Goal: Complete application form

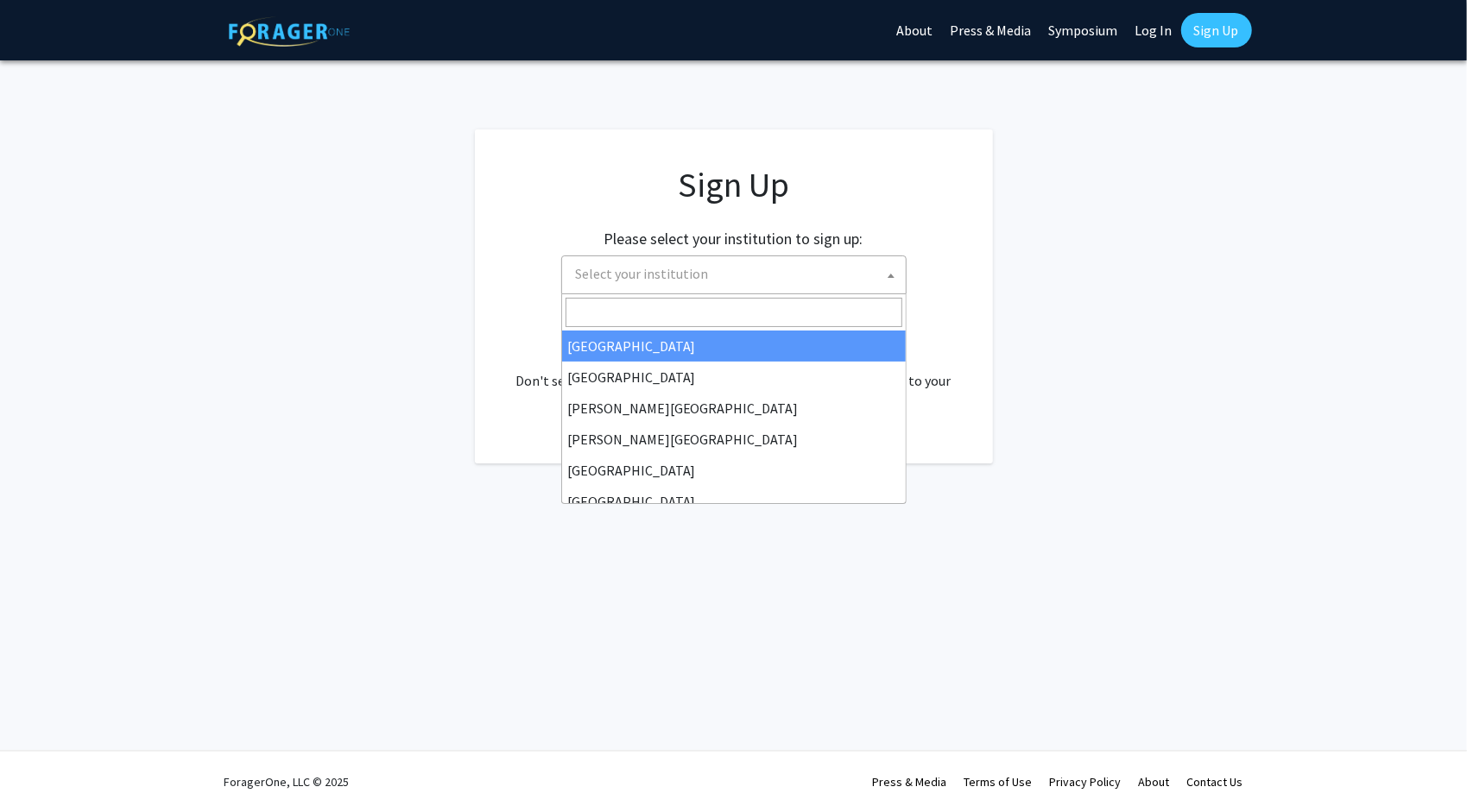
click at [723, 267] on span "Select your institution" at bounding box center [737, 274] width 337 height 35
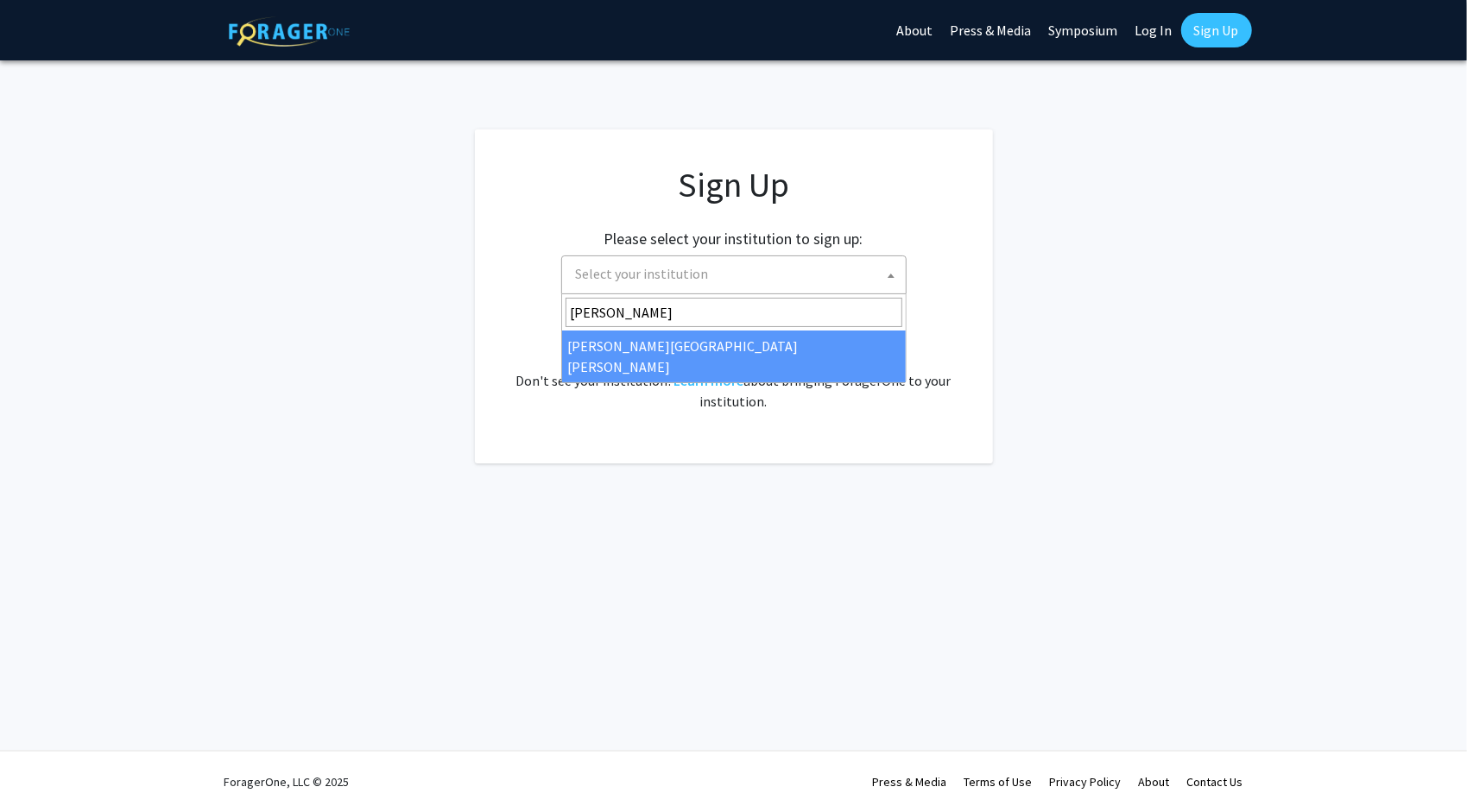
type input "[PERSON_NAME]"
select select "1"
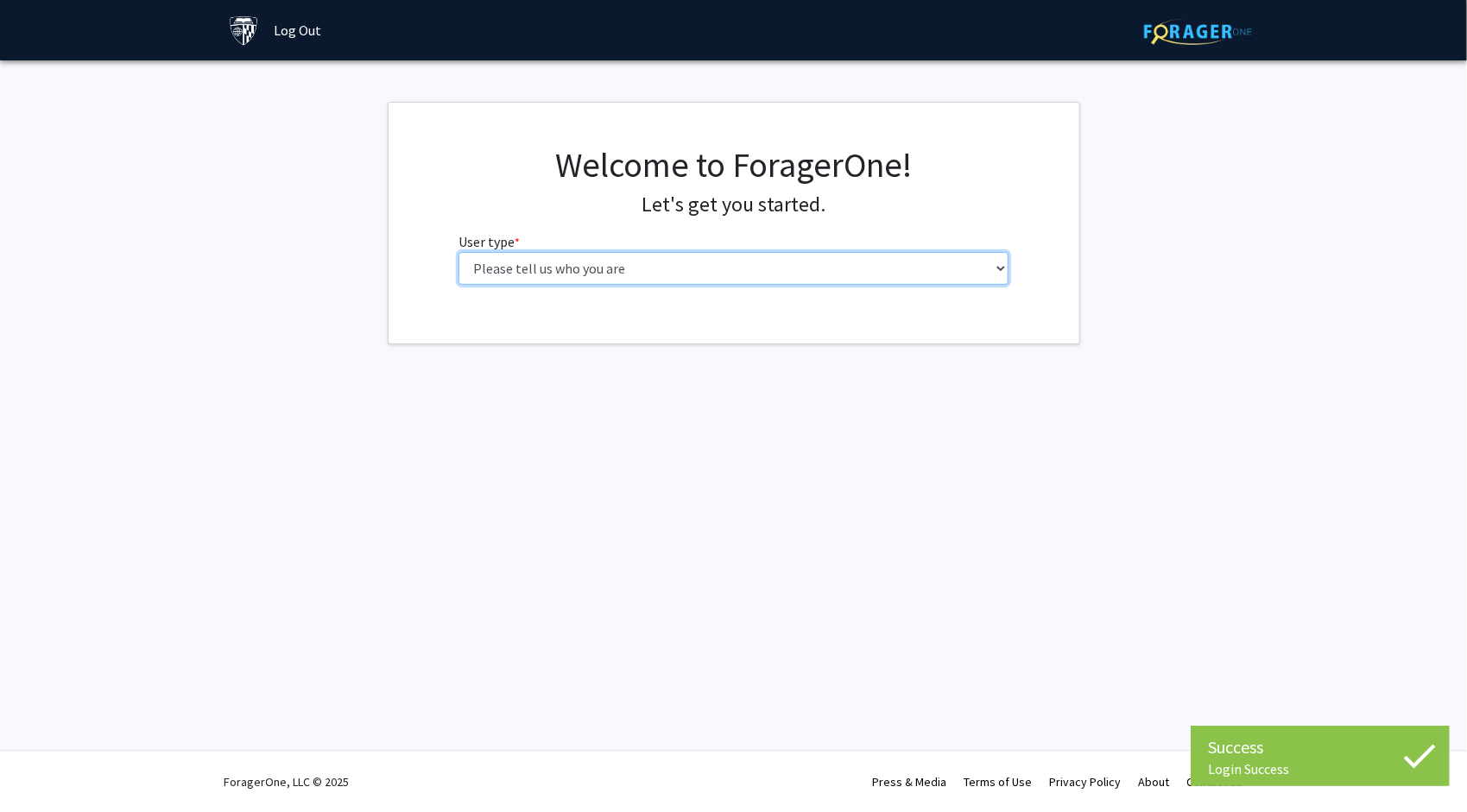
click at [718, 273] on select "Please tell us who you are Undergraduate Student Master's Student Doctoral Cand…" at bounding box center [733, 268] width 550 height 32
select select "2: masters"
click at [458, 252] on select "Please tell us who you are Undergraduate Student Master's Student Doctoral Cand…" at bounding box center [733, 268] width 550 height 32
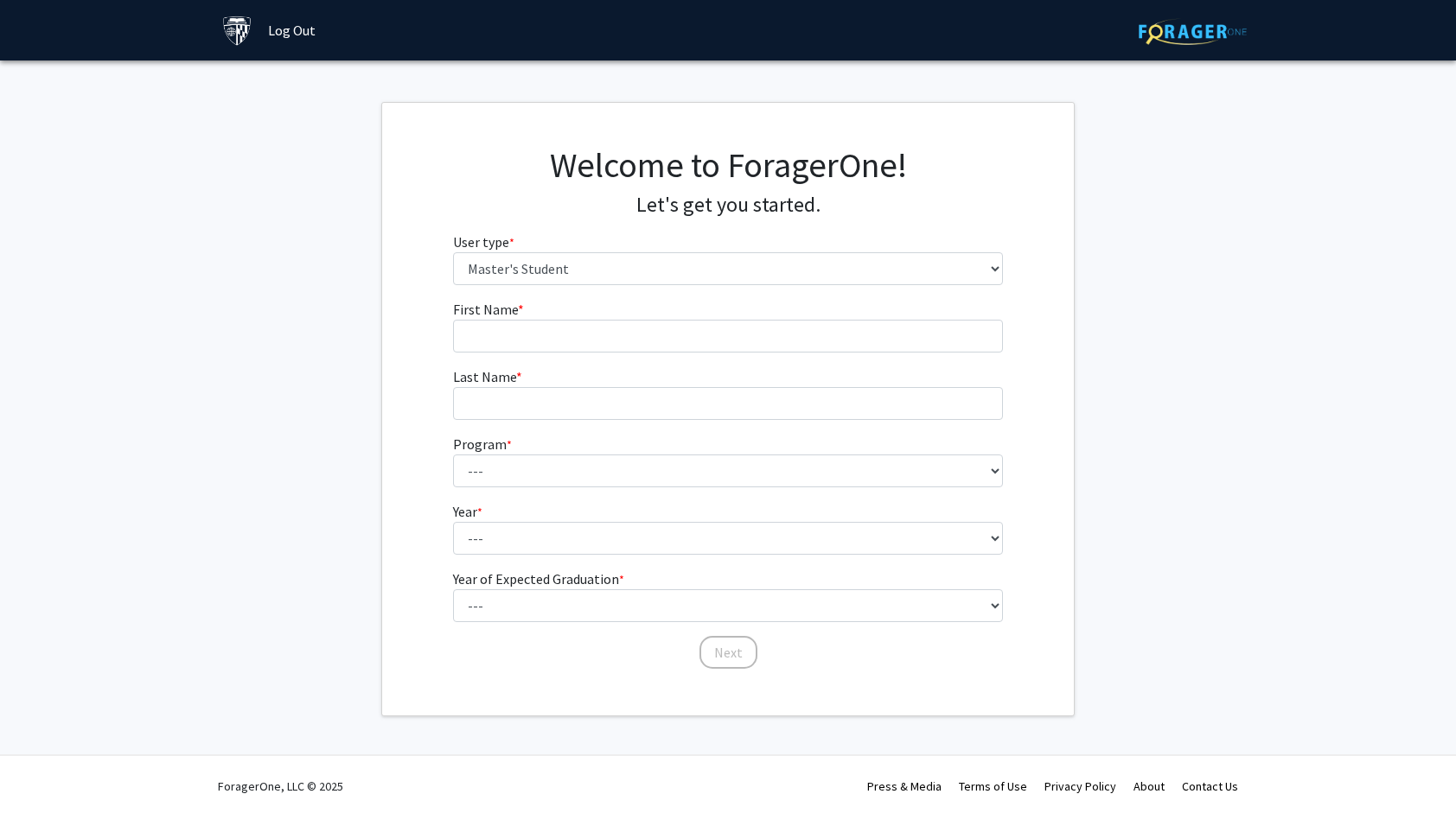
click at [791, 315] on fg-input "First Name * required" at bounding box center [728, 325] width 551 height 54
click at [780, 337] on input "First Name * required" at bounding box center [728, 336] width 551 height 32
type input "Yuchi"
type input "[PERSON_NAME]"
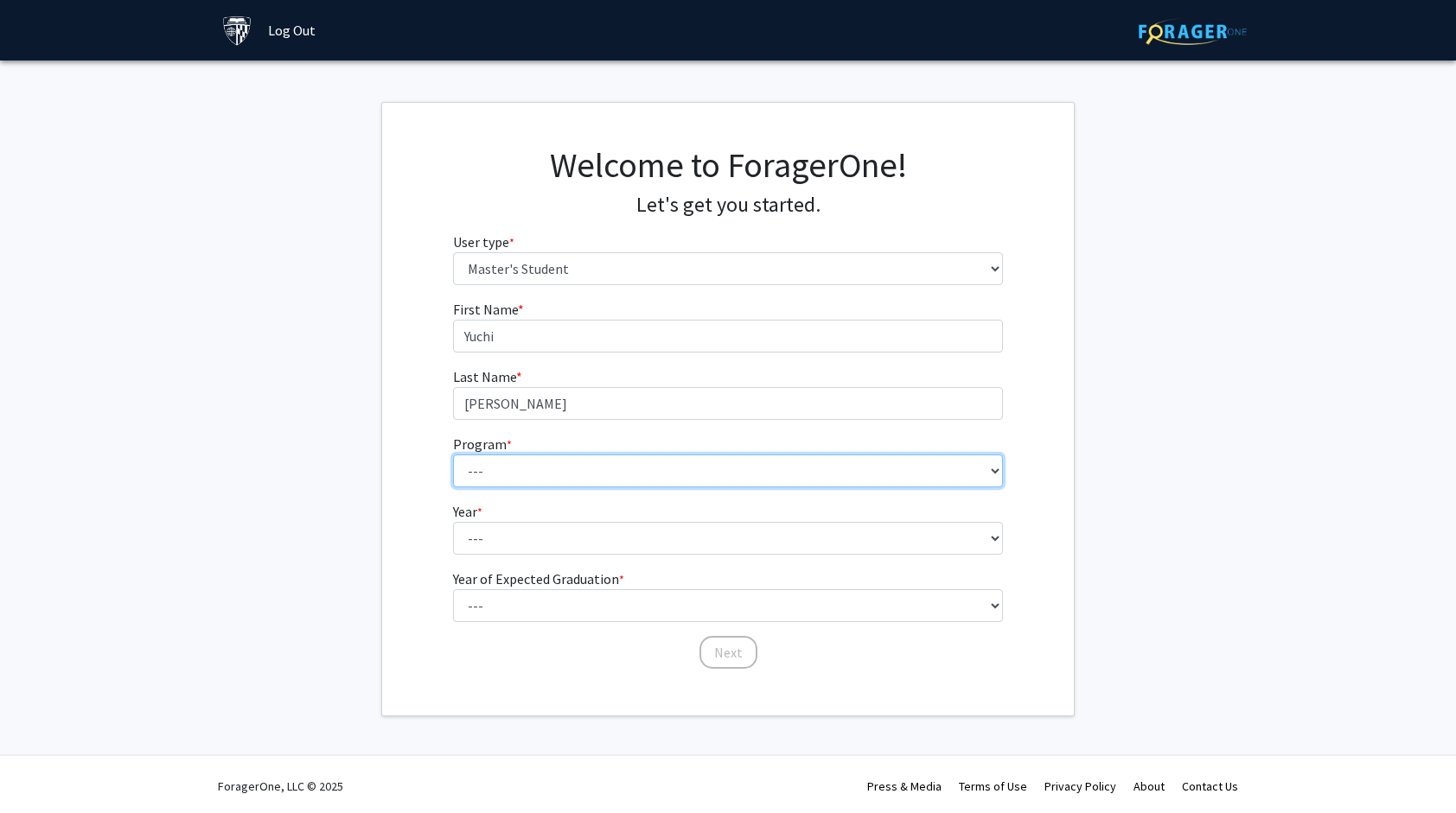
click at [702, 470] on select "--- Anatomy Education Applied and Computational Mathematics Applied Biomedical …" at bounding box center [728, 470] width 551 height 32
click at [761, 471] on select "--- Anatomy Education Applied and Computational Mathematics Applied Biomedical …" at bounding box center [728, 470] width 551 height 32
select select "50: 39"
click at [453, 455] on select "--- Anatomy Education Applied and Computational Mathematics Applied Biomedical …" at bounding box center [728, 470] width 551 height 32
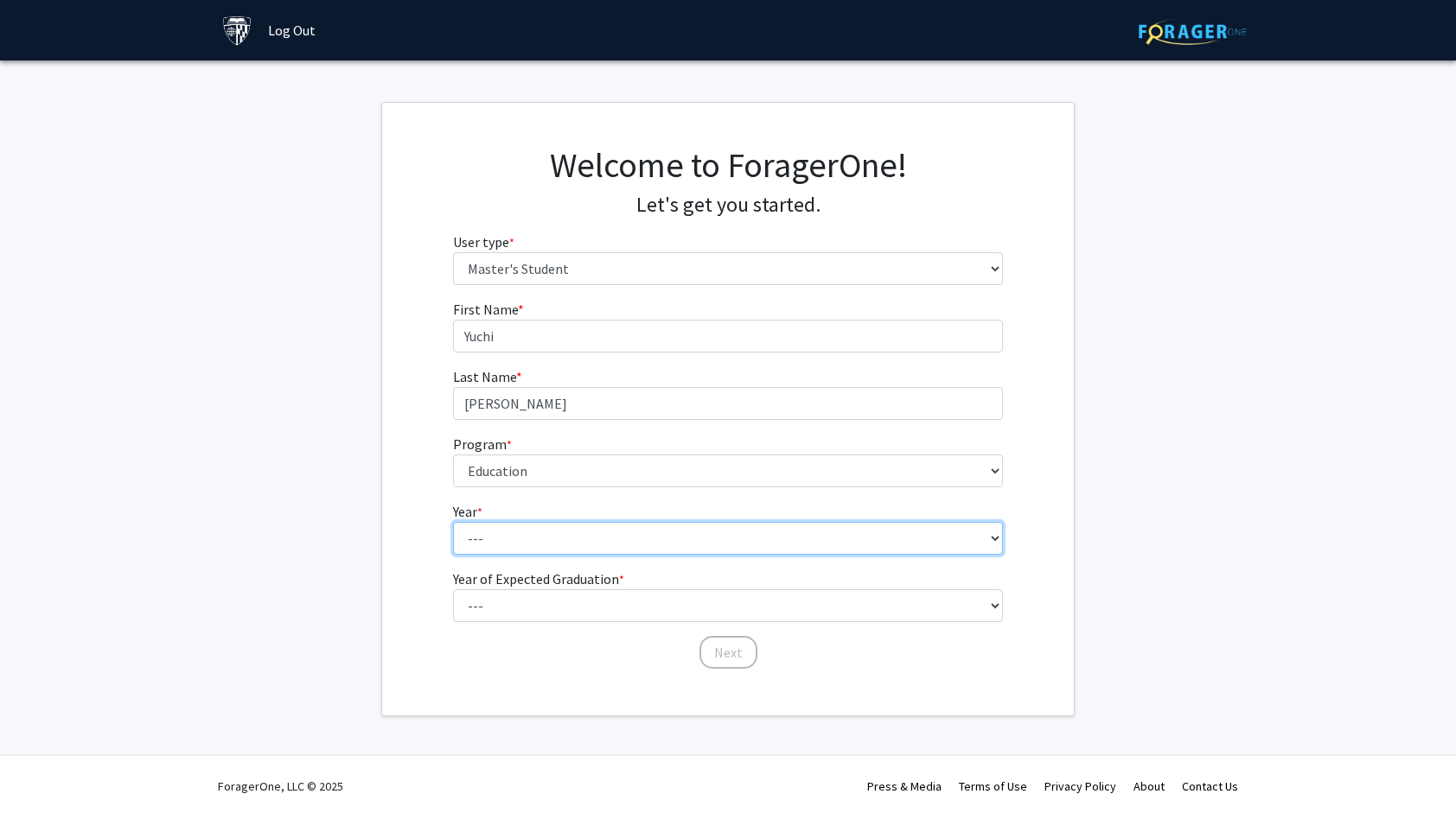
click at [673, 541] on select "--- First Year Second Year" at bounding box center [728, 537] width 551 height 32
select select "1: first_year"
click at [453, 521] on select "--- First Year Second Year" at bounding box center [728, 537] width 551 height 32
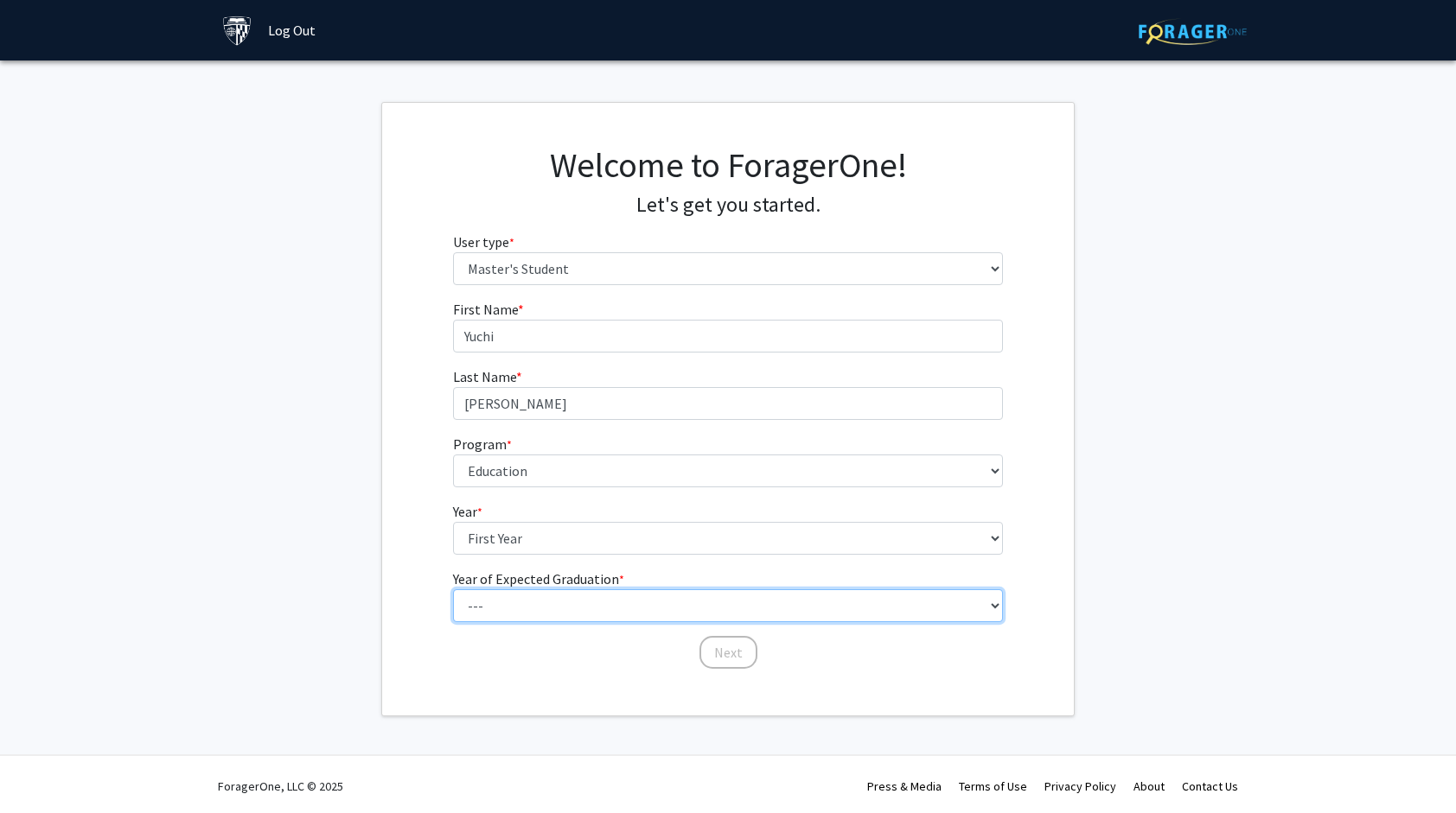
click at [669, 604] on select "--- 2025 2026 2027 2028 2029 2030 2031 2032 2033 2034" at bounding box center [728, 605] width 551 height 32
select select "2: 2026"
click at [453, 589] on select "--- 2025 2026 2027 2028 2029 2030 2031 2032 2033 2034" at bounding box center [728, 605] width 551 height 32
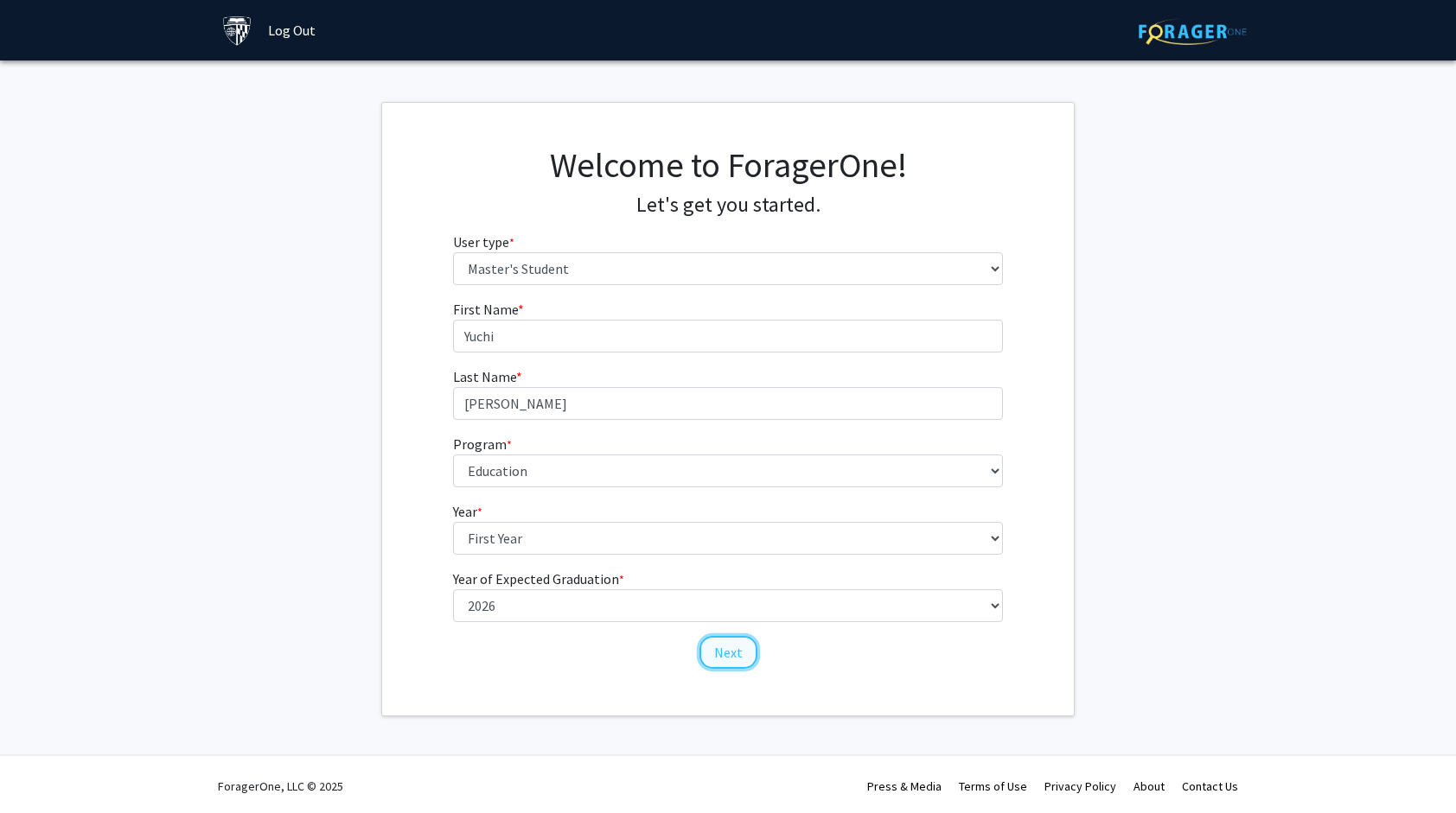
click at [724, 655] on button "Next" at bounding box center [728, 652] width 58 height 32
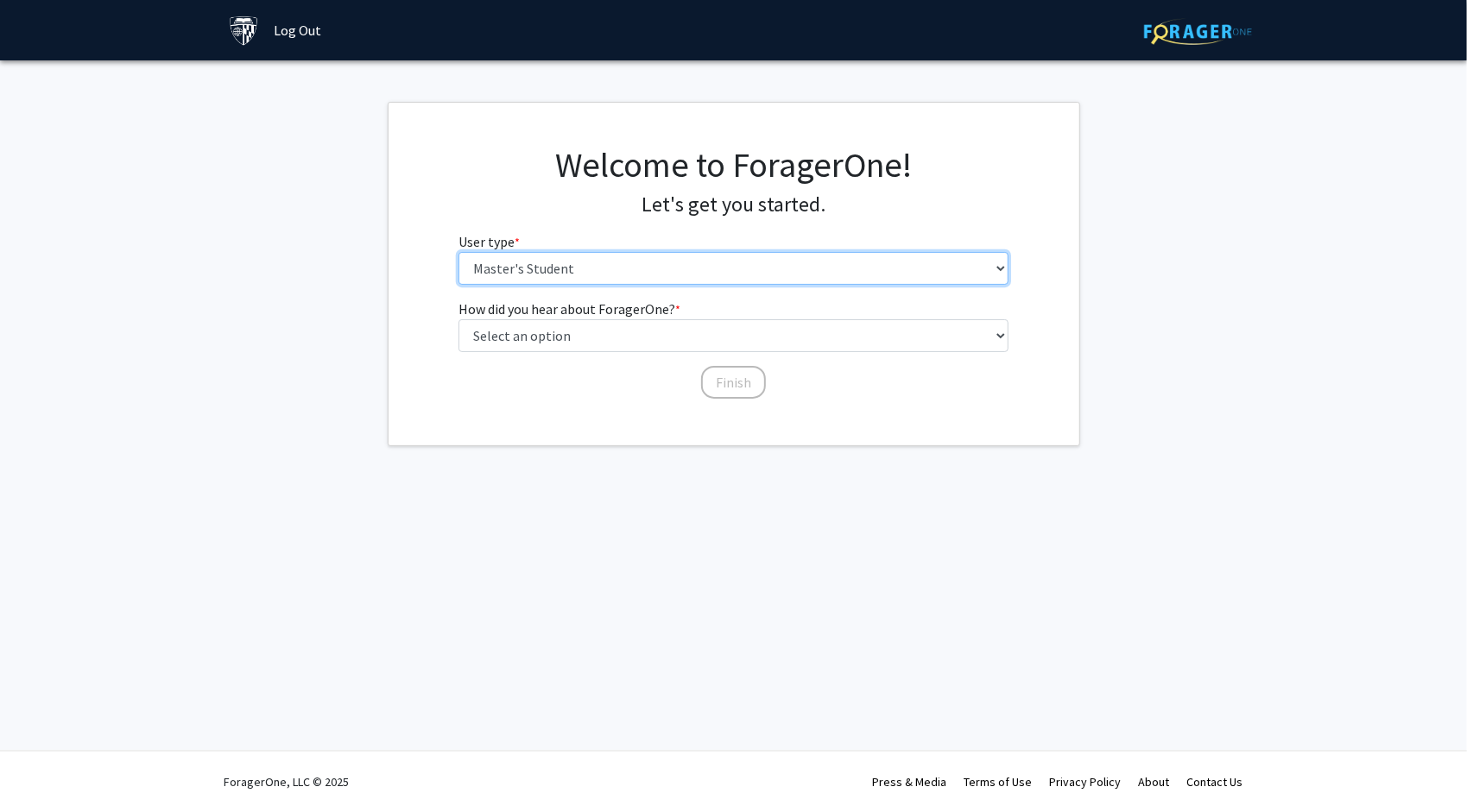
click at [637, 261] on select "Please tell us who you are Undergraduate Student Master's Student Doctoral Cand…" at bounding box center [733, 268] width 550 height 32
click at [458, 252] on select "Please tell us who you are Undergraduate Student Master's Student Doctoral Cand…" at bounding box center [733, 268] width 550 height 32
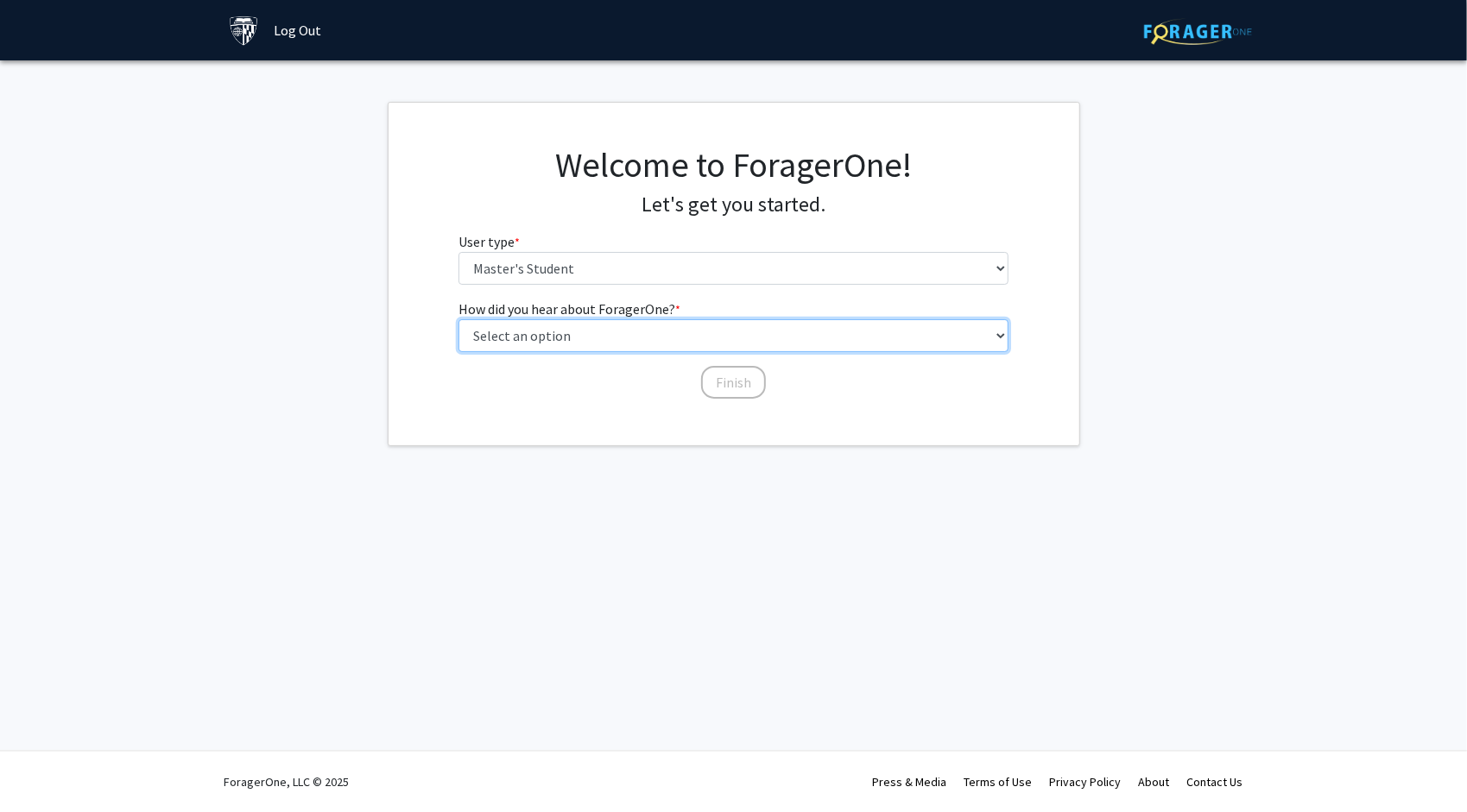
click at [666, 347] on select "Select an option Peer/student recommendation Faculty/staff recommendation Unive…" at bounding box center [733, 335] width 550 height 32
select select "3: university_website"
click at [458, 320] on select "Select an option Peer/student recommendation Faculty/staff recommendation Unive…" at bounding box center [733, 335] width 550 height 32
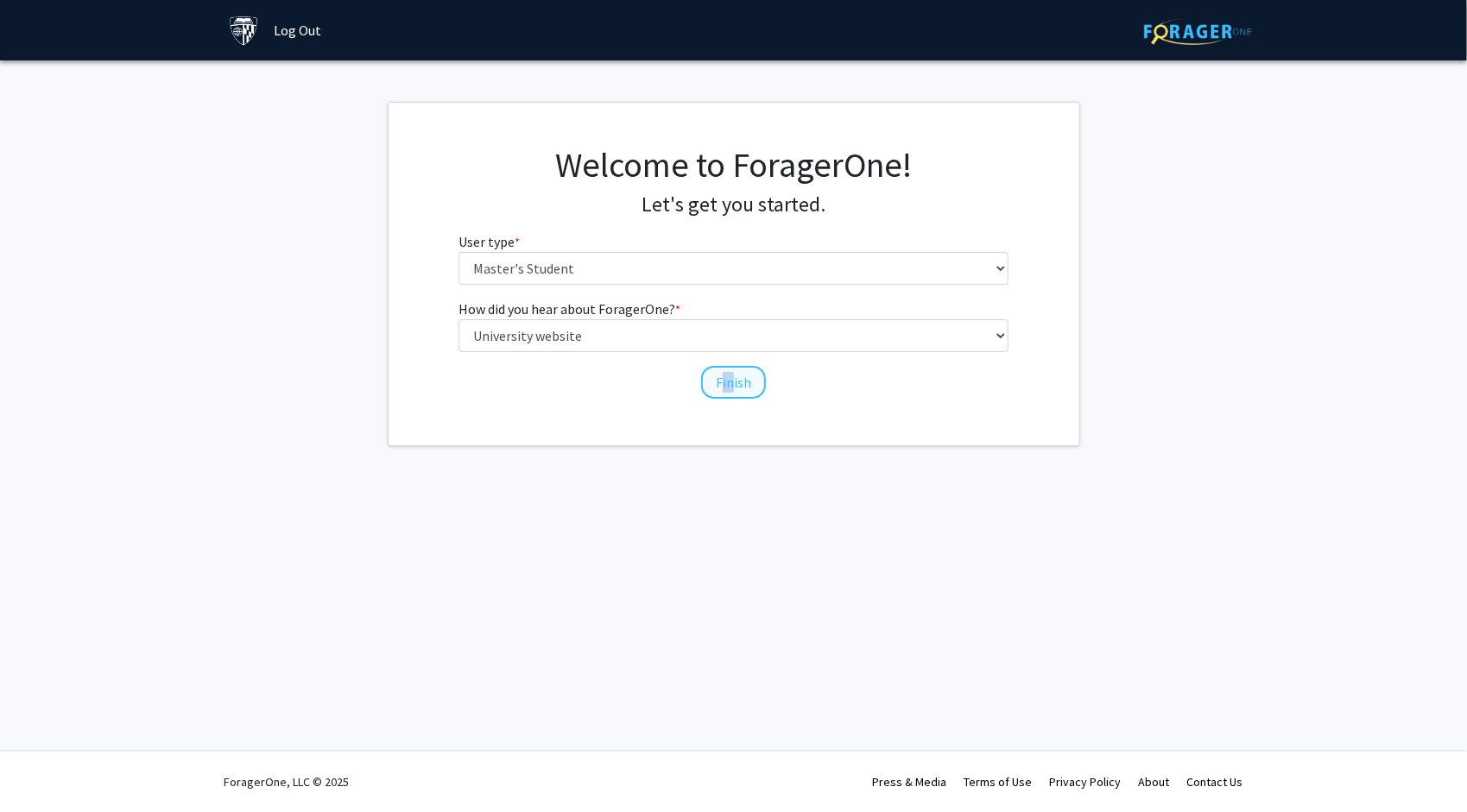
drag, startPoint x: 713, startPoint y: 363, endPoint x: 728, endPoint y: 381, distance: 23.4
click at [728, 381] on div "How did you hear about ForagerOne? * required Select an option Peer/student rec…" at bounding box center [733, 340] width 550 height 84
click at [728, 381] on button "Finish" at bounding box center [734, 381] width 65 height 32
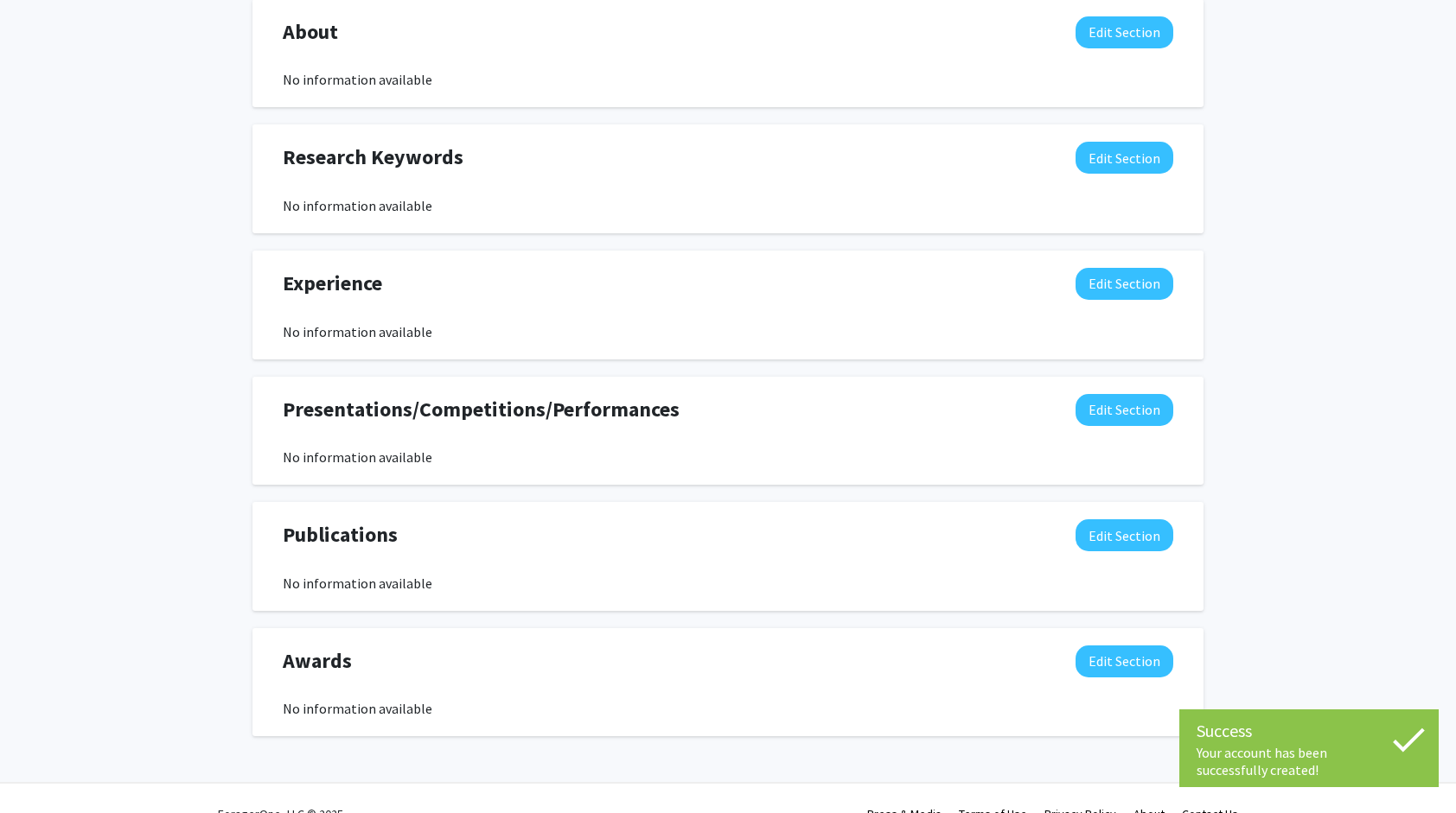
scroll to position [789, 0]
